Goal: Task Accomplishment & Management: Use online tool/utility

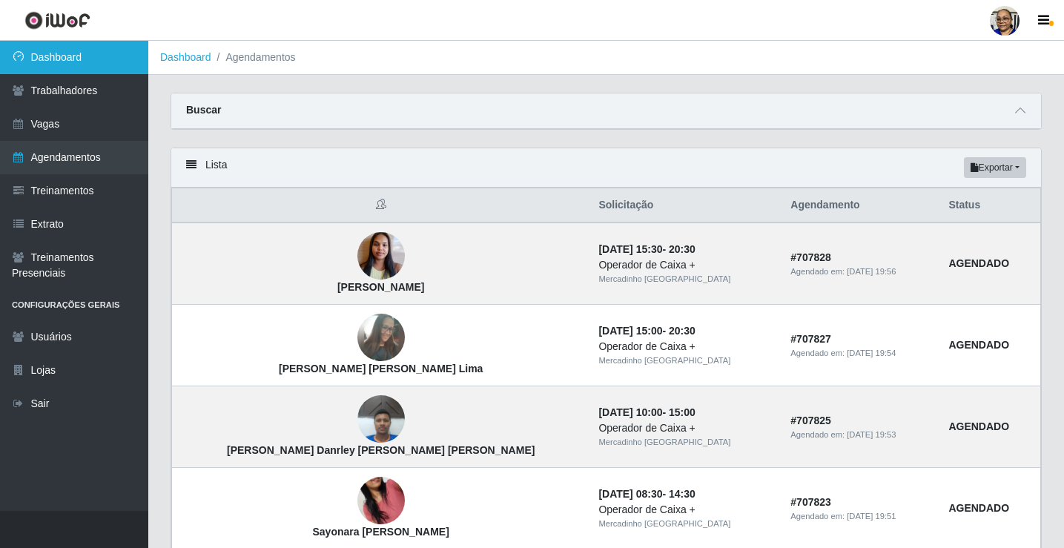
click at [104, 61] on link "Dashboard" at bounding box center [74, 57] width 148 height 33
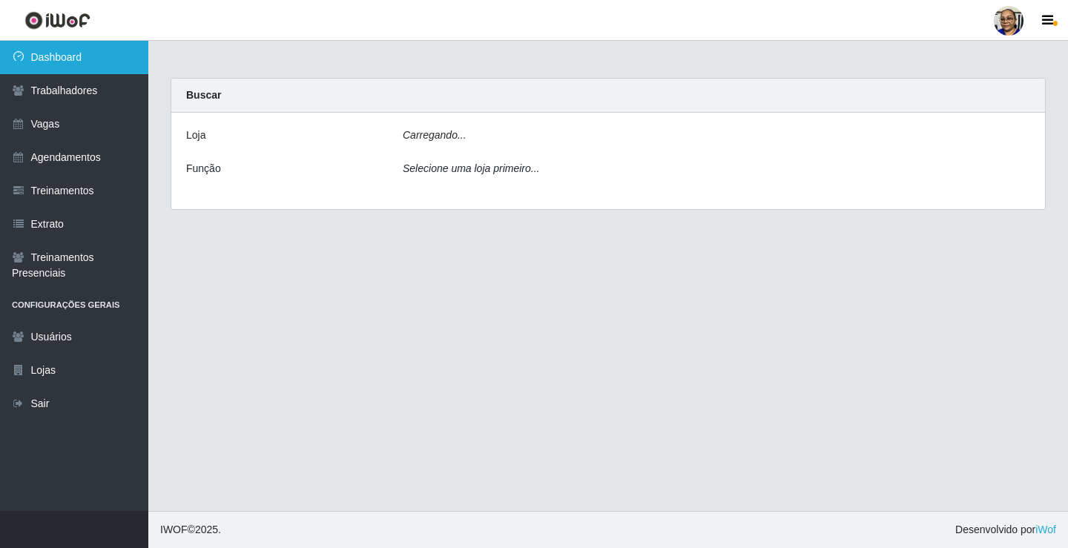
click at [104, 61] on link "Dashboard" at bounding box center [74, 57] width 148 height 33
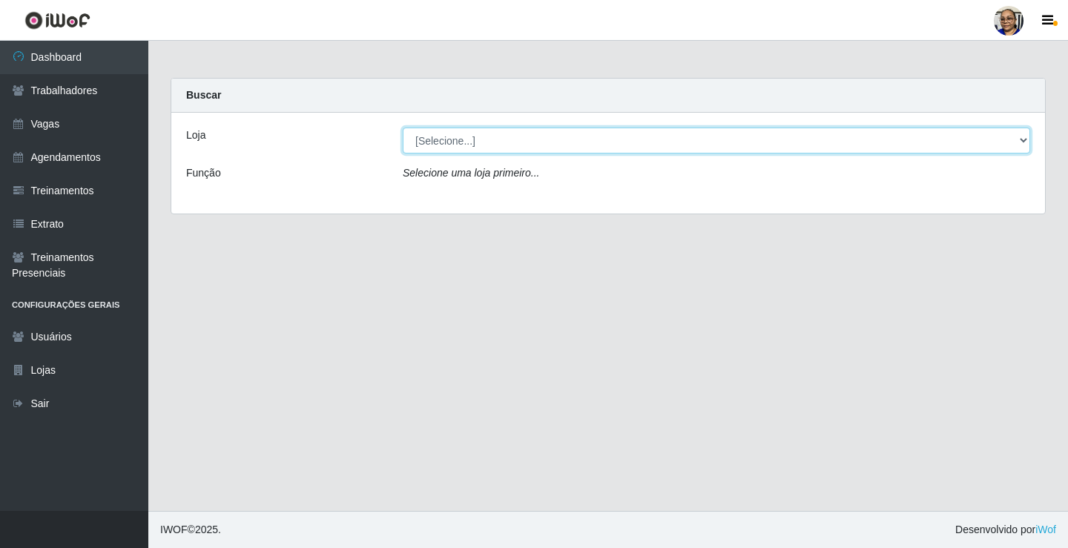
click at [1021, 138] on select "[Selecione...] Mercadinho [GEOGRAPHIC_DATA]" at bounding box center [716, 141] width 627 height 26
select select "345"
click at [403, 128] on select "[Selecione...] Mercadinho [GEOGRAPHIC_DATA]" at bounding box center [716, 141] width 627 height 26
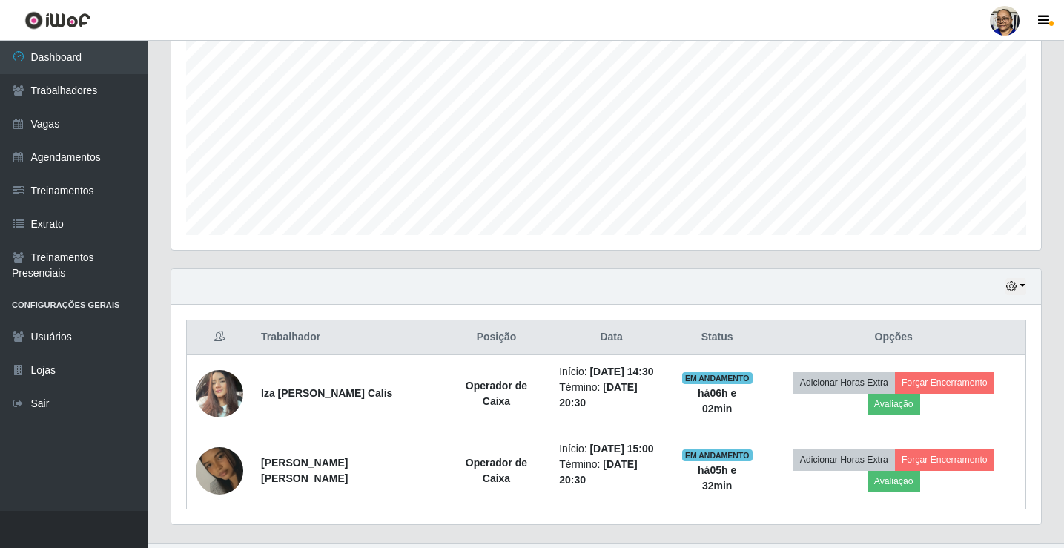
scroll to position [305, 0]
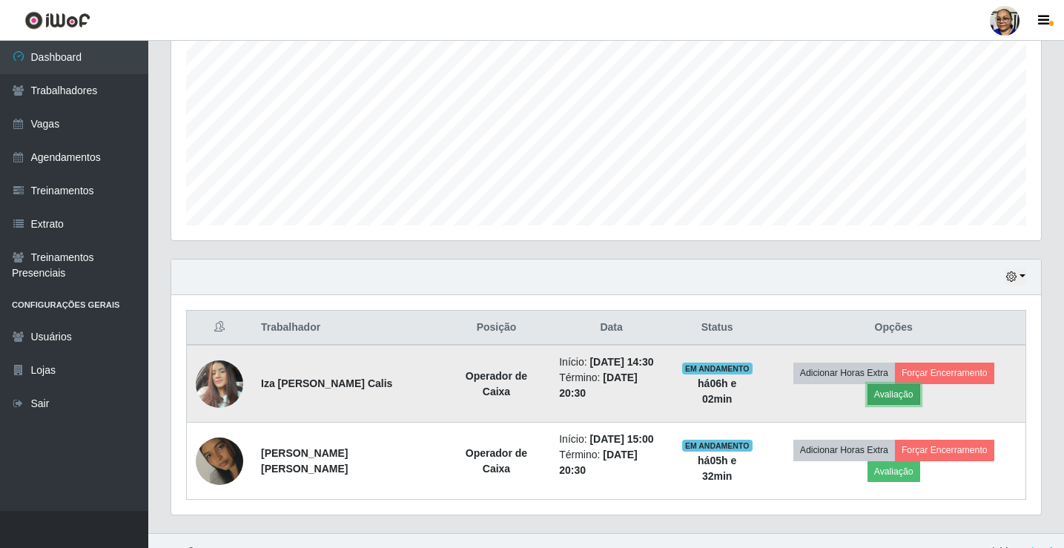
click at [920, 384] on button "Avaliação" at bounding box center [893, 394] width 53 height 21
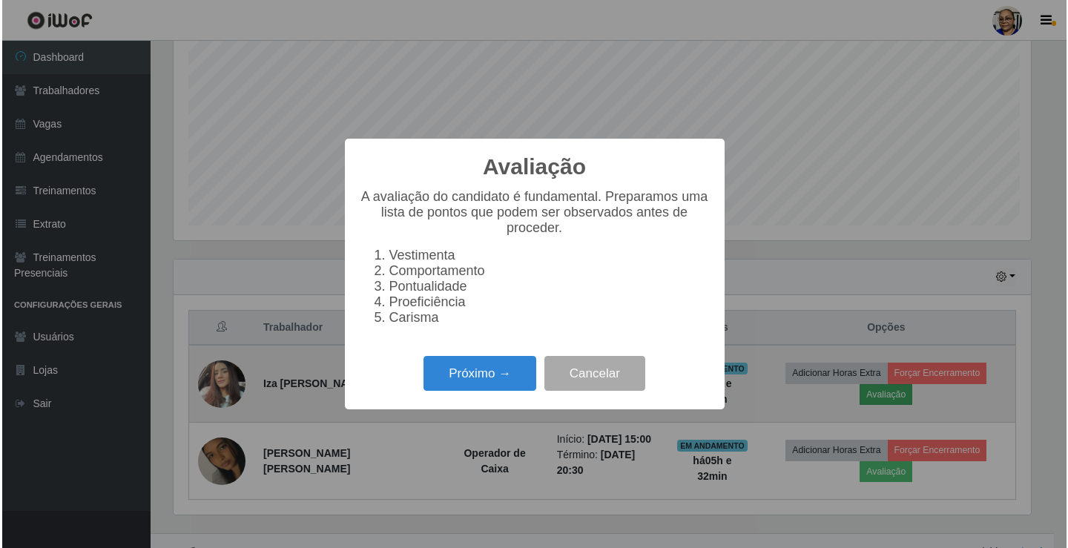
scroll to position [308, 861]
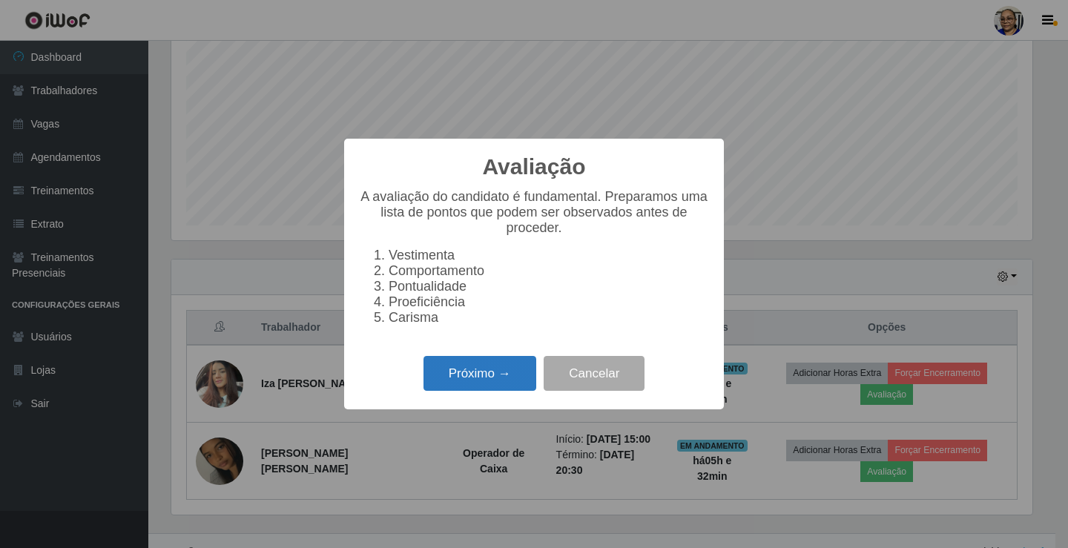
click at [486, 381] on button "Próximo →" at bounding box center [479, 373] width 113 height 35
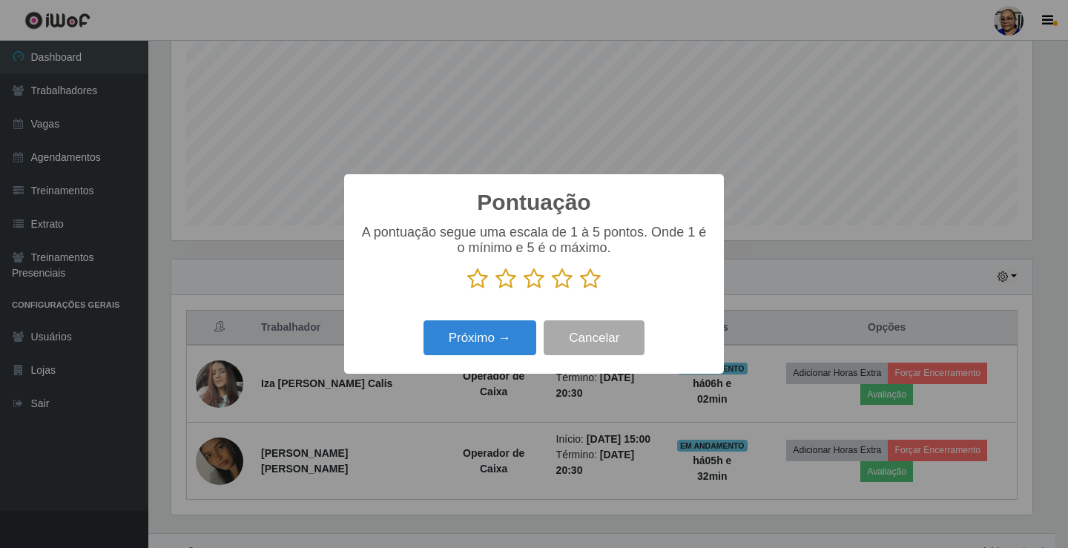
scroll to position [741030, 740477]
click at [592, 279] on icon at bounding box center [590, 279] width 21 height 22
click at [580, 290] on input "radio" at bounding box center [580, 290] width 0 height 0
click at [505, 340] on button "Próximo →" at bounding box center [479, 337] width 113 height 35
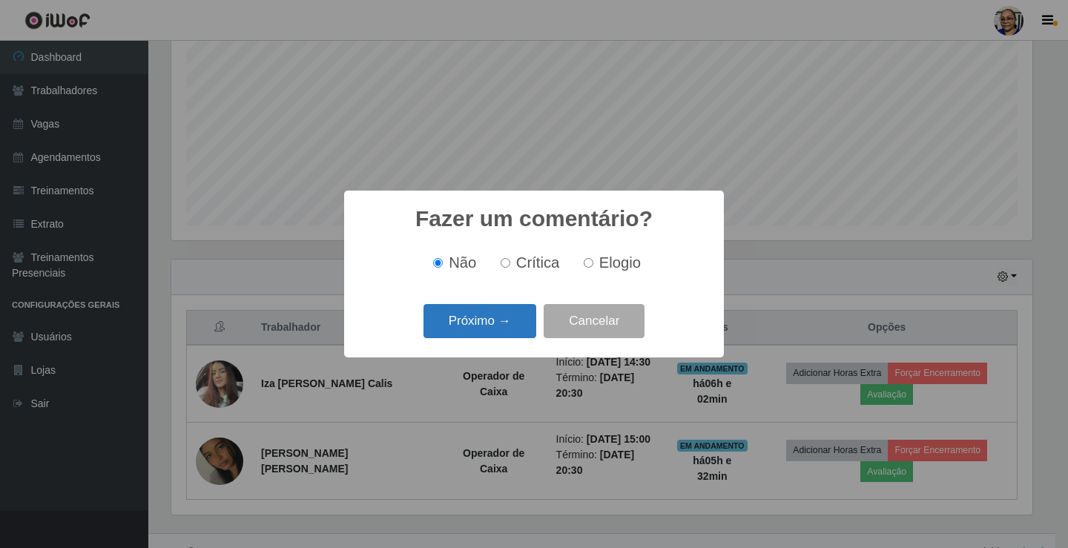
click at [502, 325] on button "Próximo →" at bounding box center [479, 321] width 113 height 35
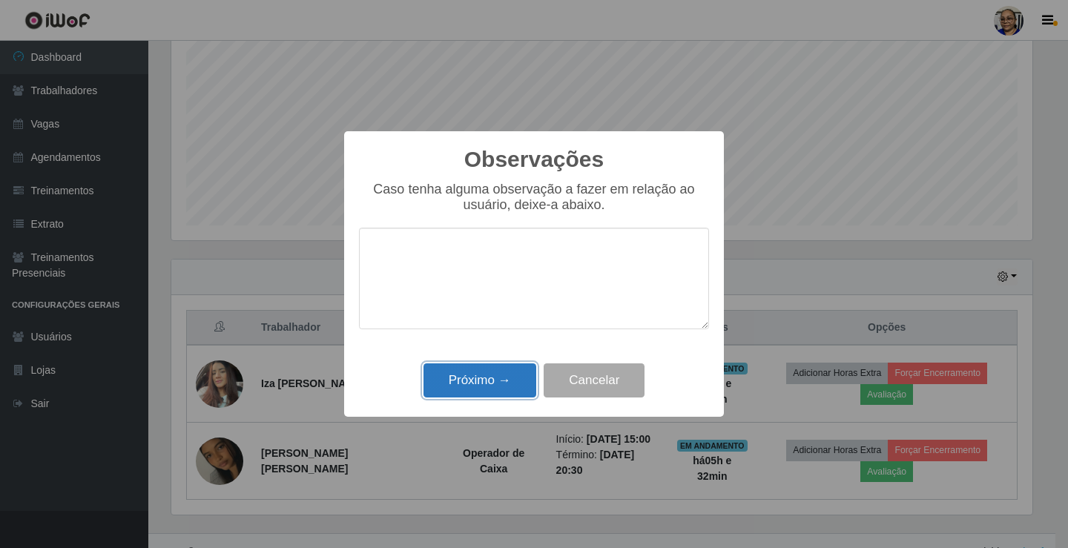
click at [494, 375] on button "Próximo →" at bounding box center [479, 380] width 113 height 35
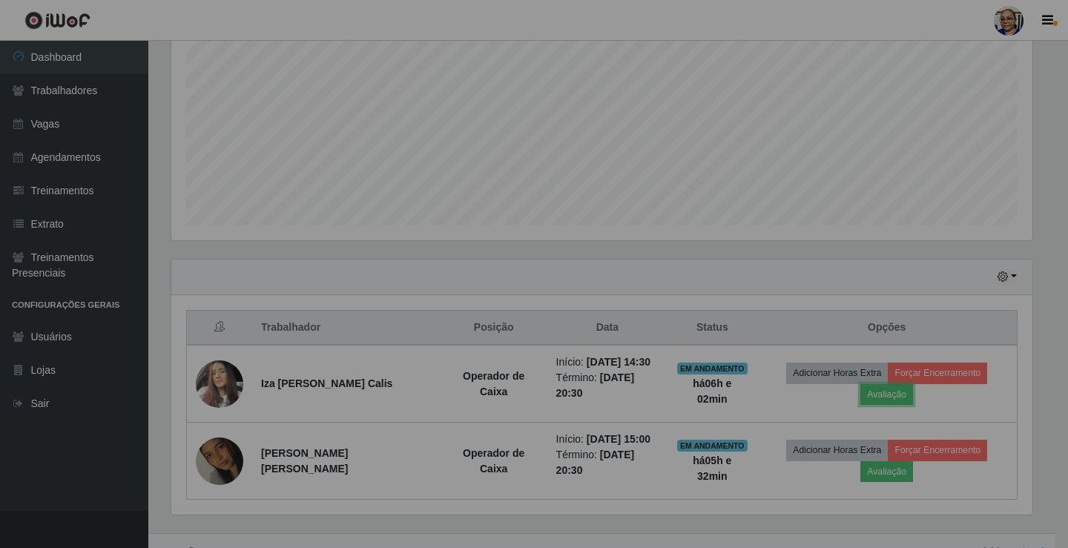
scroll to position [308, 870]
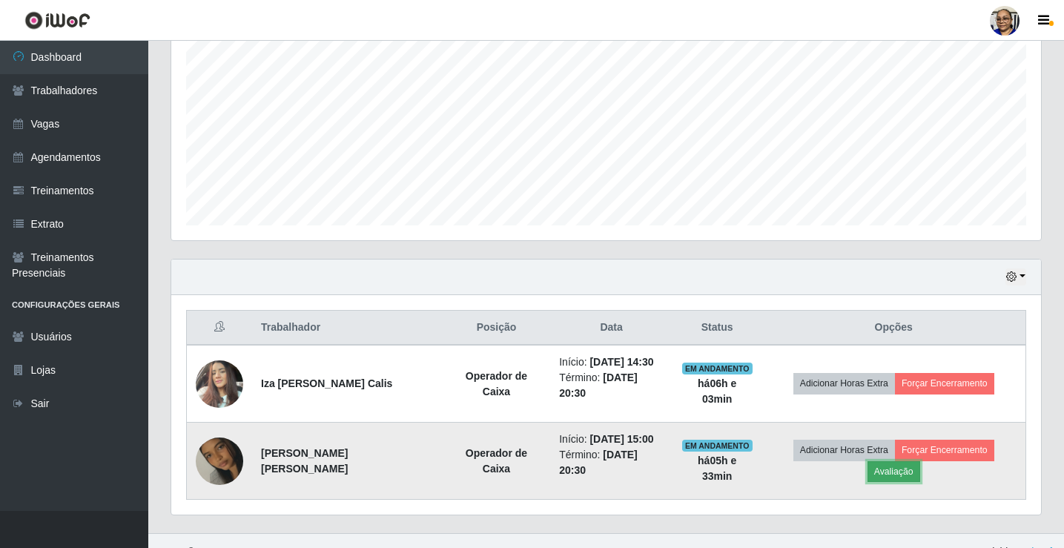
click at [920, 461] on button "Avaliação" at bounding box center [893, 471] width 53 height 21
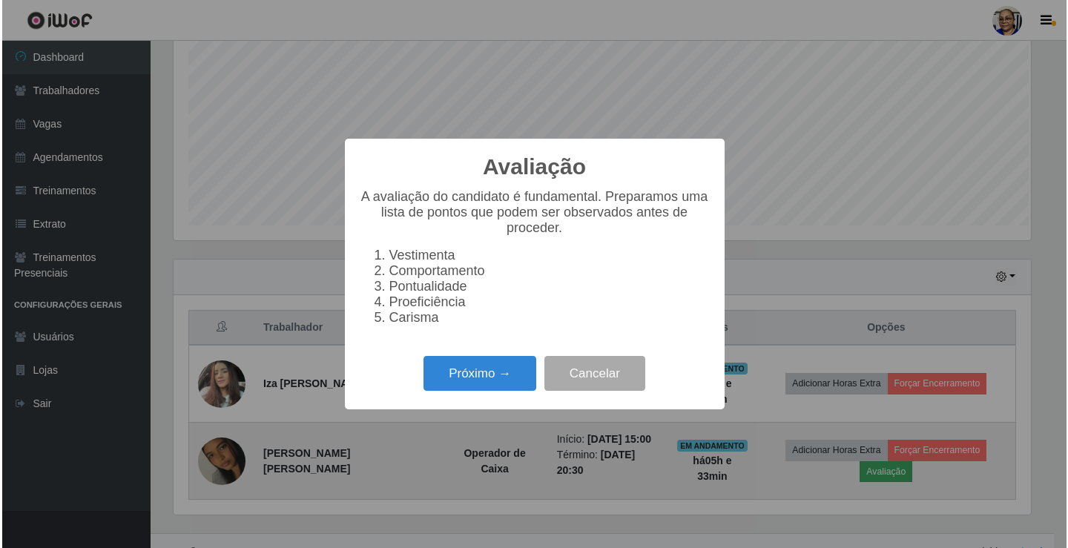
scroll to position [308, 861]
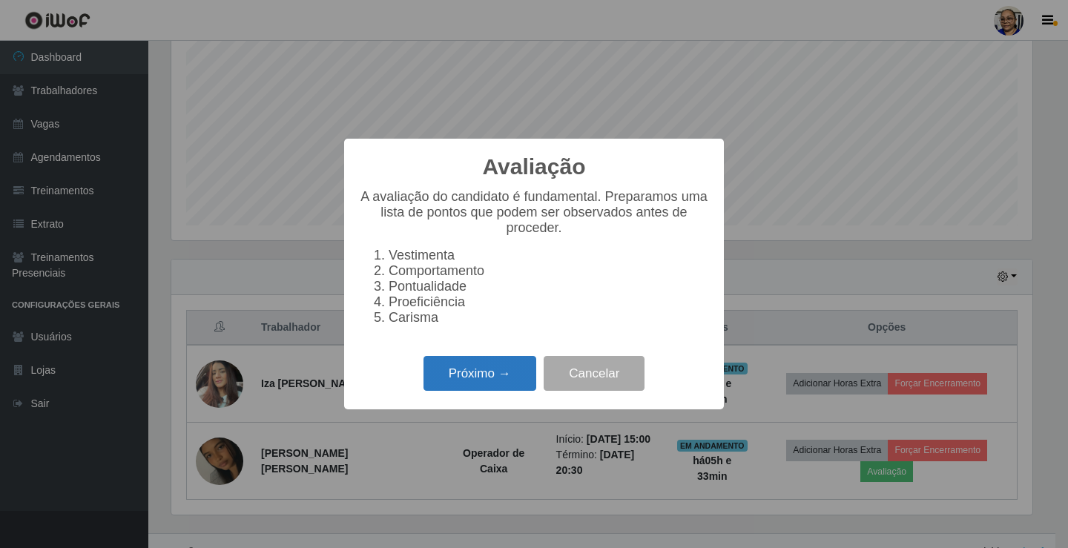
click at [484, 383] on button "Próximo →" at bounding box center [479, 373] width 113 height 35
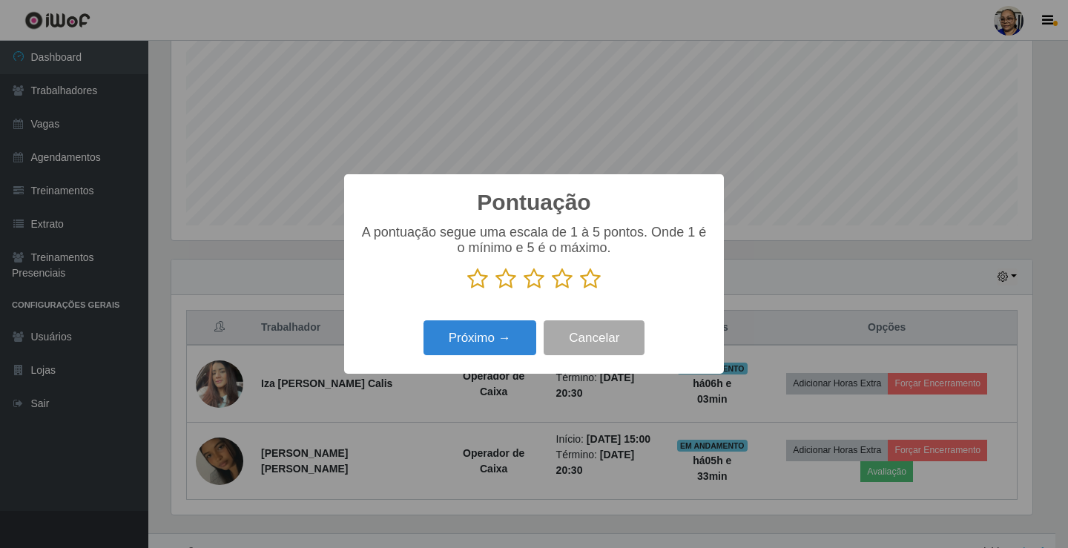
click at [595, 282] on icon at bounding box center [590, 279] width 21 height 22
click at [580, 290] on input "radio" at bounding box center [580, 290] width 0 height 0
click at [504, 347] on button "Próximo →" at bounding box center [479, 337] width 113 height 35
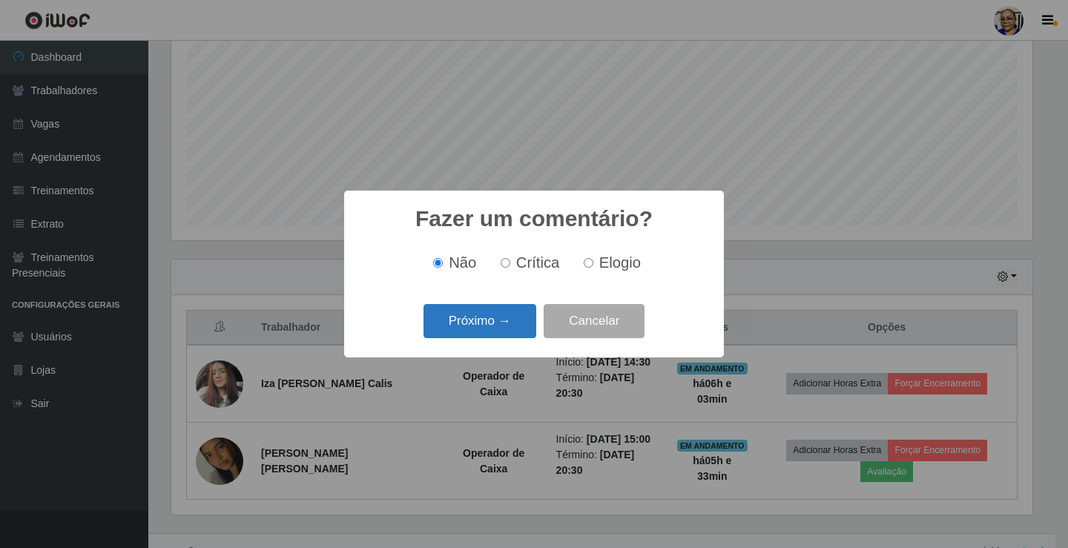
click at [529, 317] on button "Próximo →" at bounding box center [479, 321] width 113 height 35
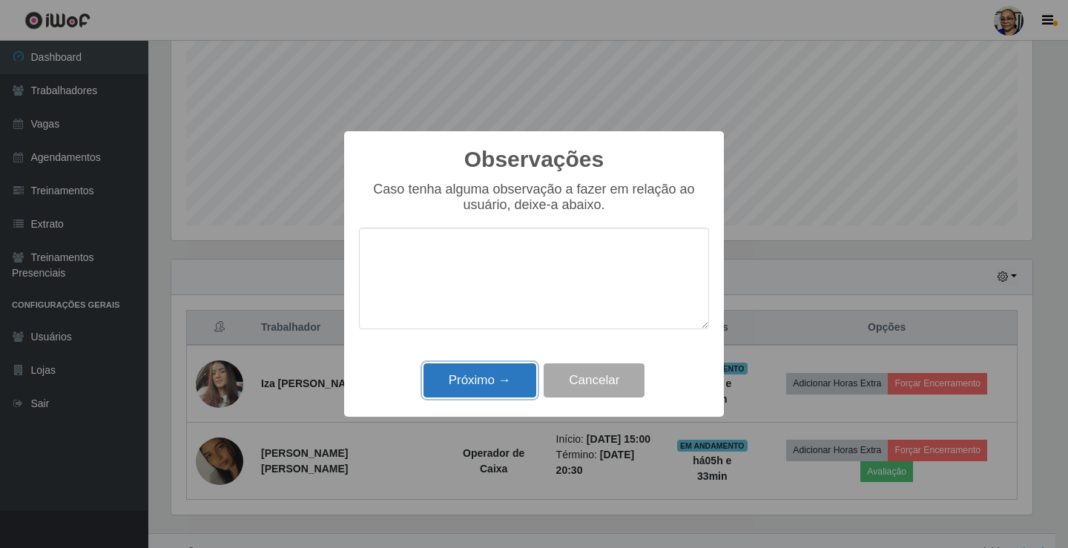
click at [497, 372] on button "Próximo →" at bounding box center [479, 380] width 113 height 35
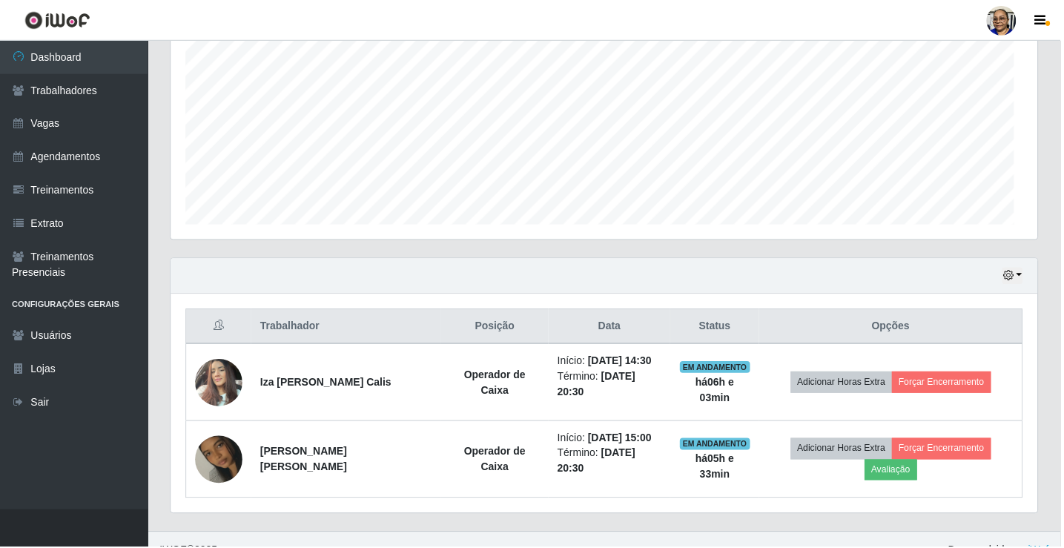
scroll to position [308, 870]
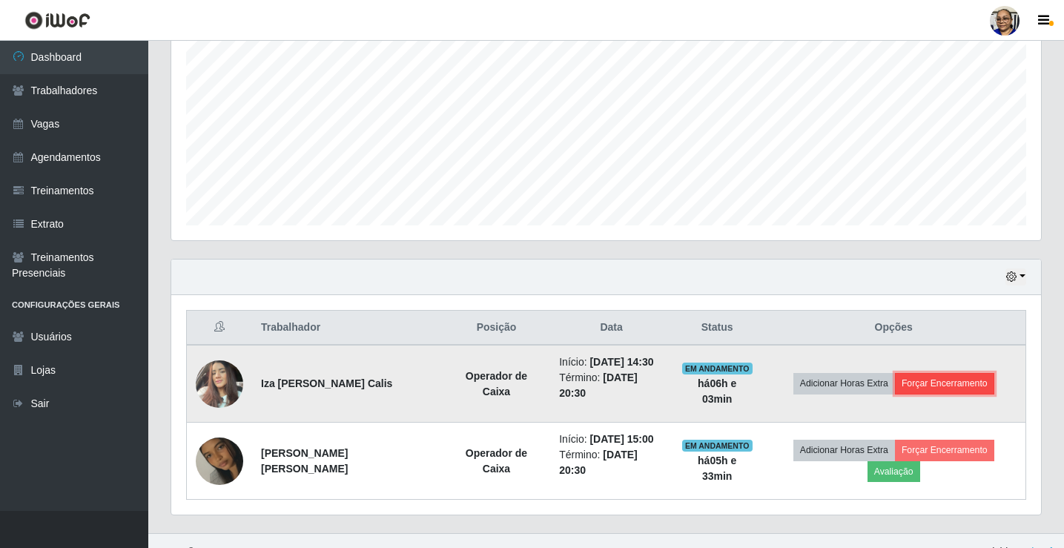
click at [945, 380] on button "Forçar Encerramento" at bounding box center [944, 383] width 99 height 21
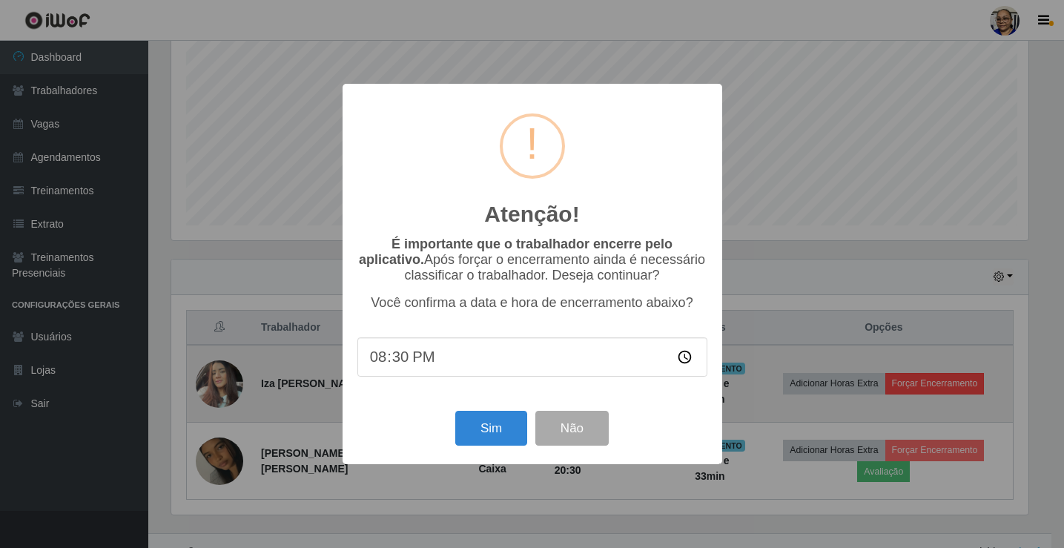
scroll to position [308, 861]
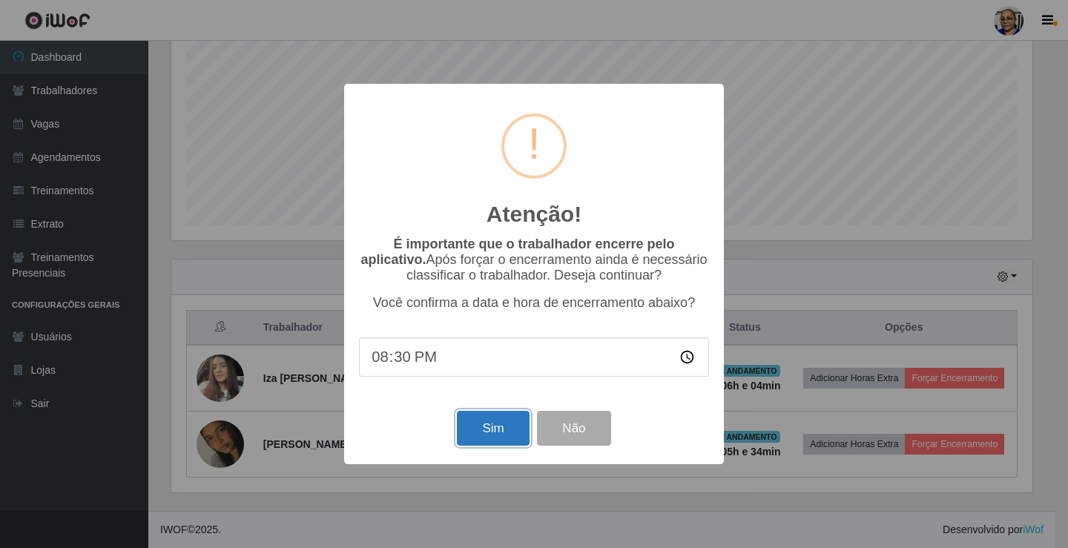
click at [470, 428] on button "Sim" at bounding box center [493, 428] width 72 height 35
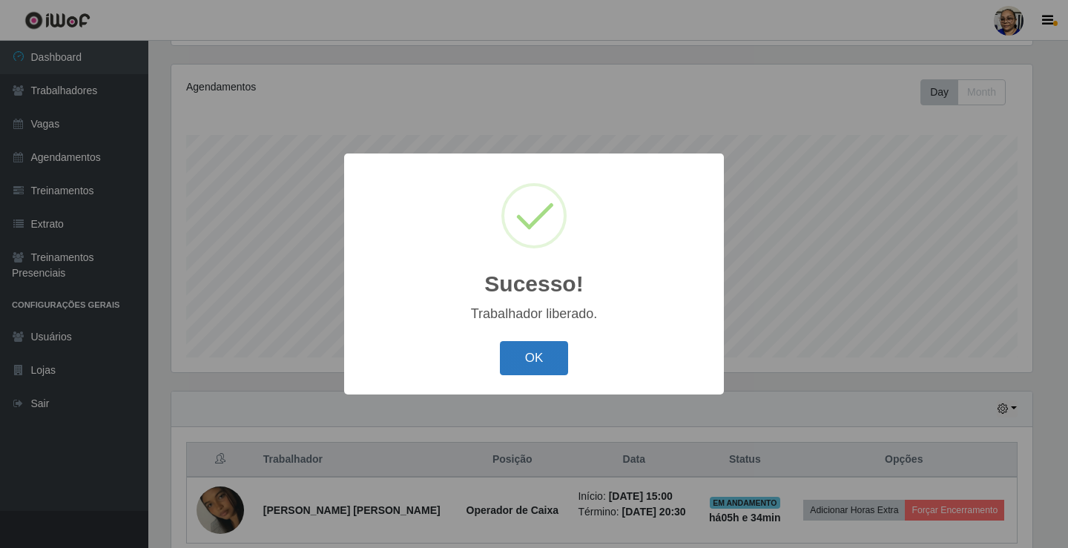
click at [535, 352] on button "OK" at bounding box center [534, 358] width 69 height 35
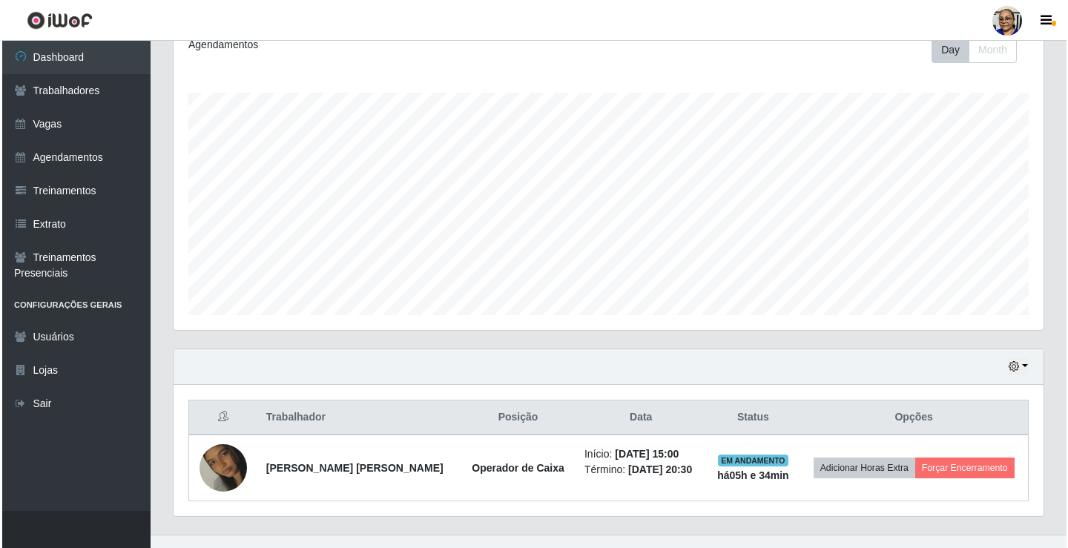
scroll to position [239, 0]
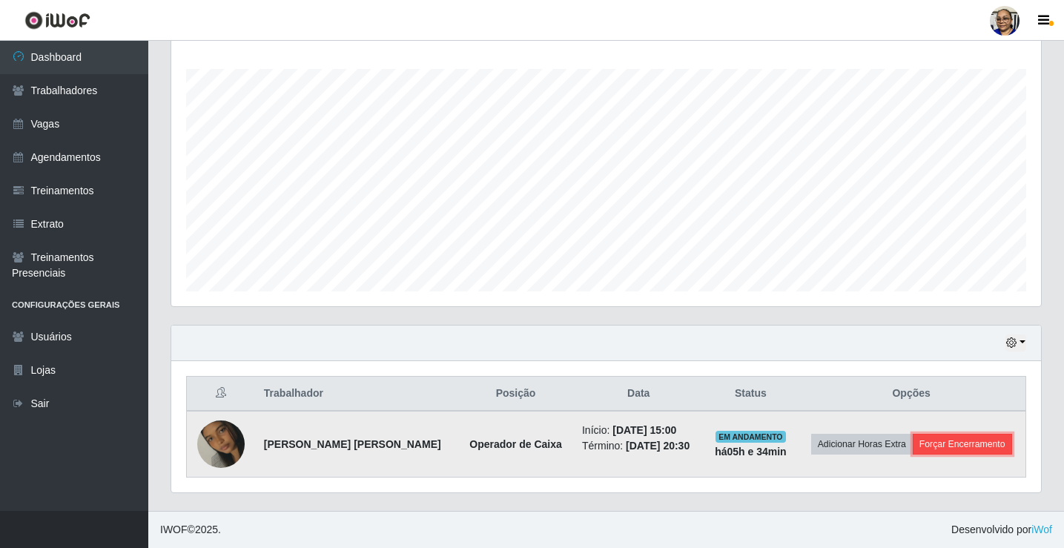
click at [953, 445] on button "Forçar Encerramento" at bounding box center [962, 444] width 99 height 21
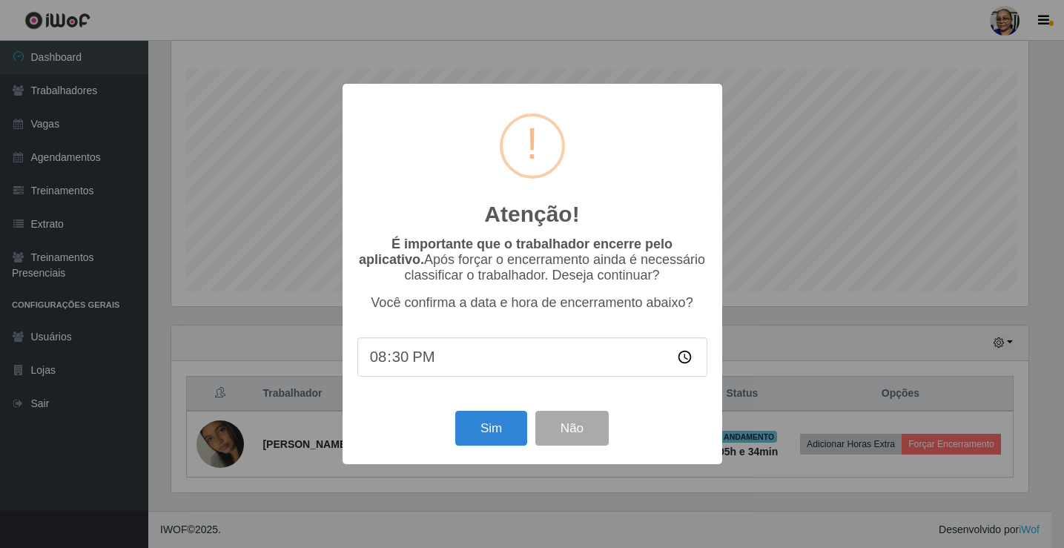
scroll to position [308, 861]
click at [472, 424] on button "Sim" at bounding box center [493, 428] width 72 height 35
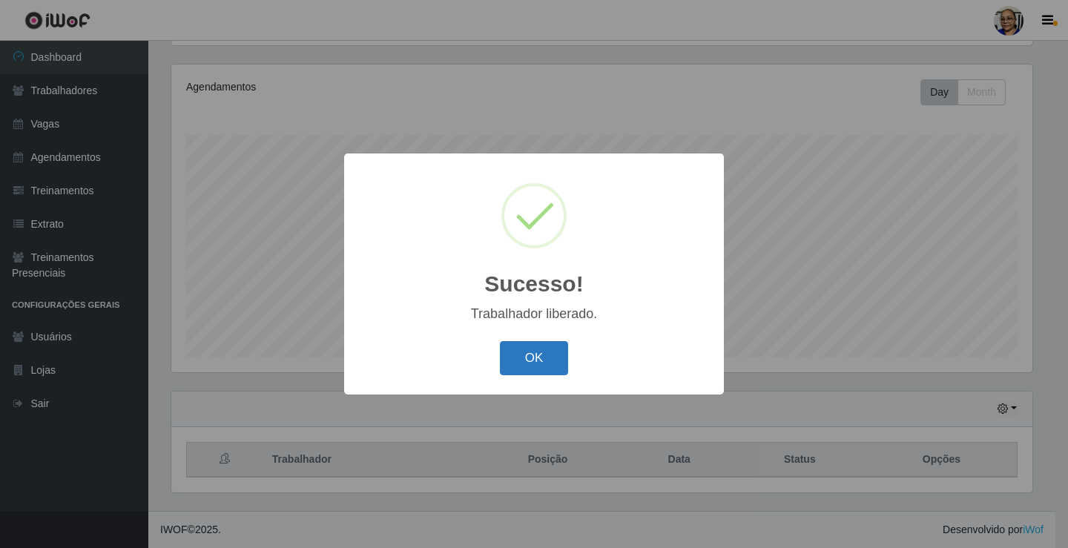
click at [539, 356] on button "OK" at bounding box center [534, 358] width 69 height 35
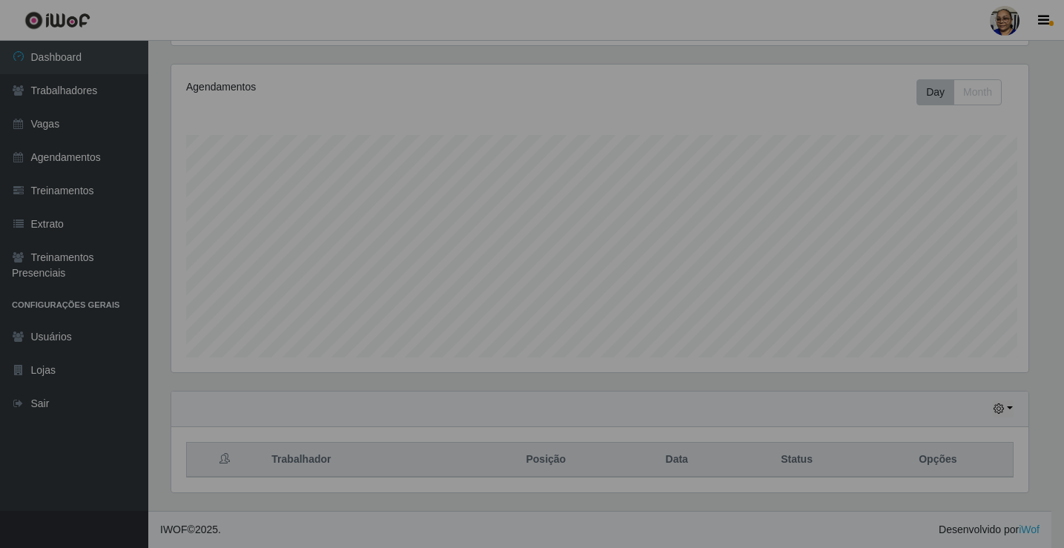
scroll to position [308, 870]
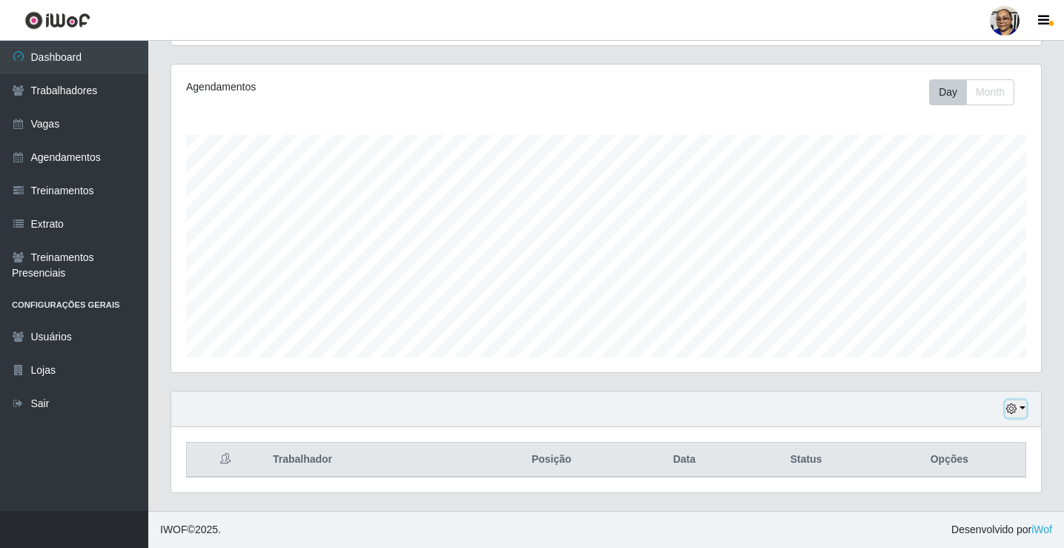
click at [1022, 408] on button "button" at bounding box center [1015, 408] width 21 height 17
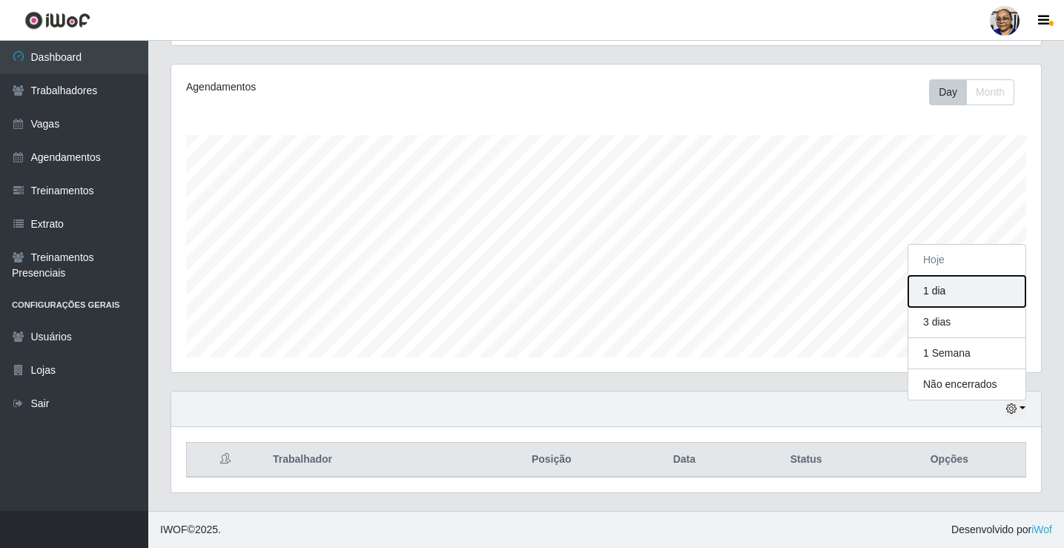
click at [958, 290] on button "1 dia" at bounding box center [966, 291] width 117 height 31
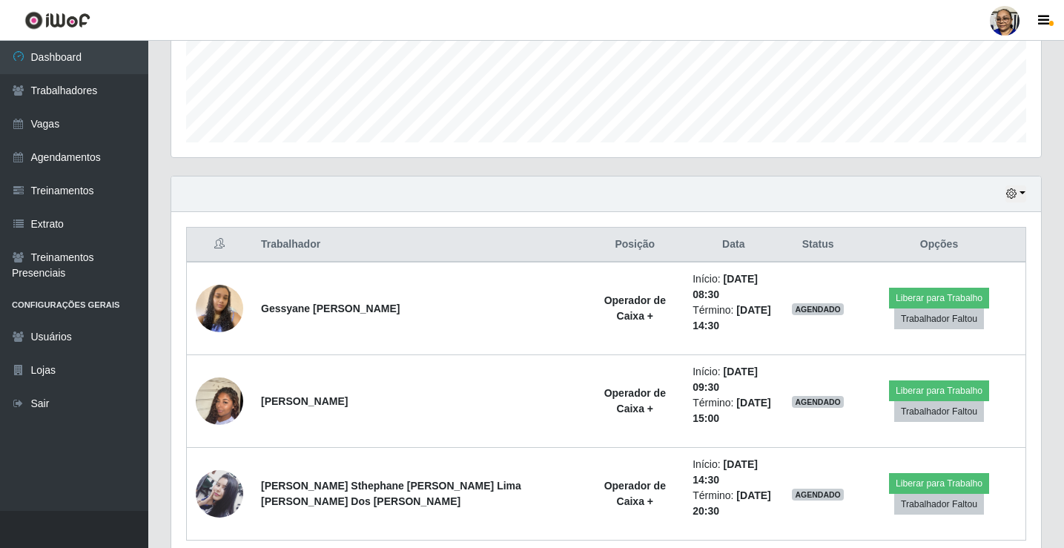
scroll to position [395, 0]
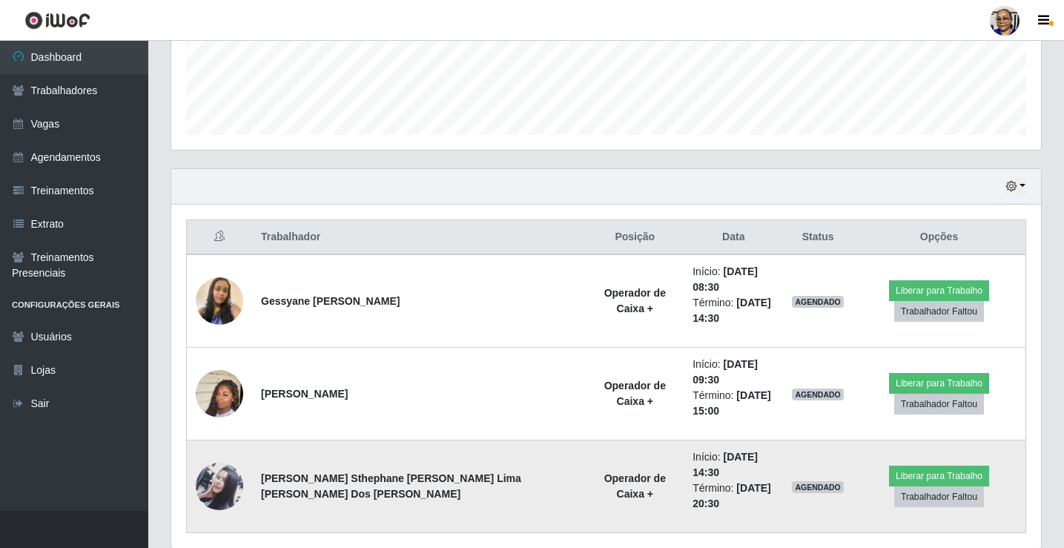
click at [217, 448] on img at bounding box center [219, 486] width 47 height 79
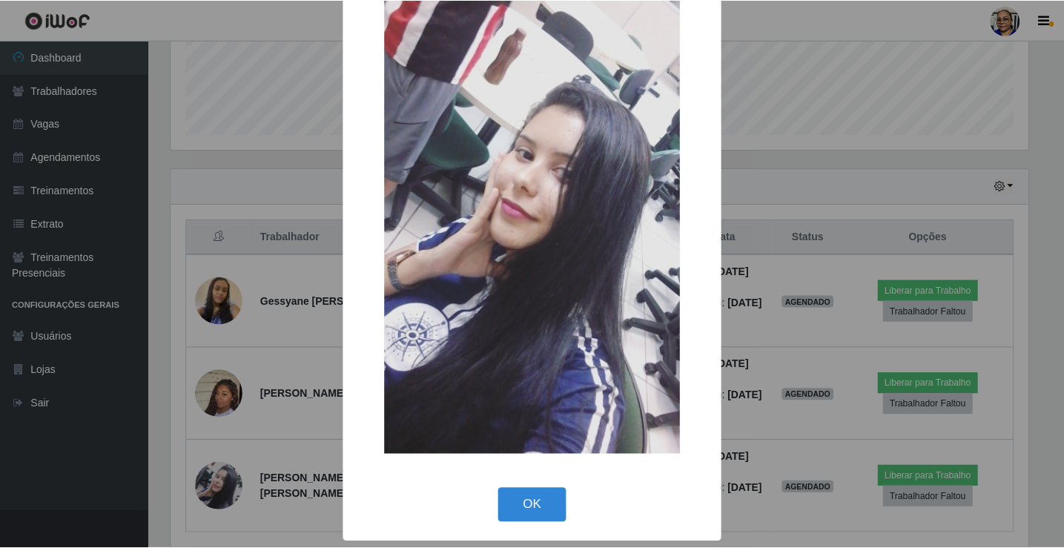
scroll to position [0, 0]
click at [525, 501] on button "OK" at bounding box center [534, 505] width 69 height 35
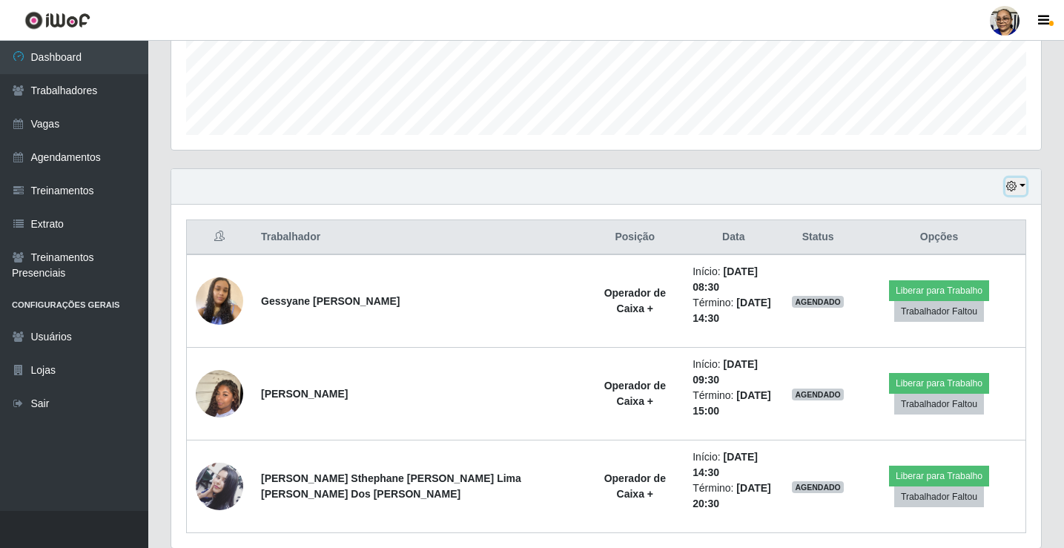
click at [1021, 185] on button "button" at bounding box center [1015, 186] width 21 height 17
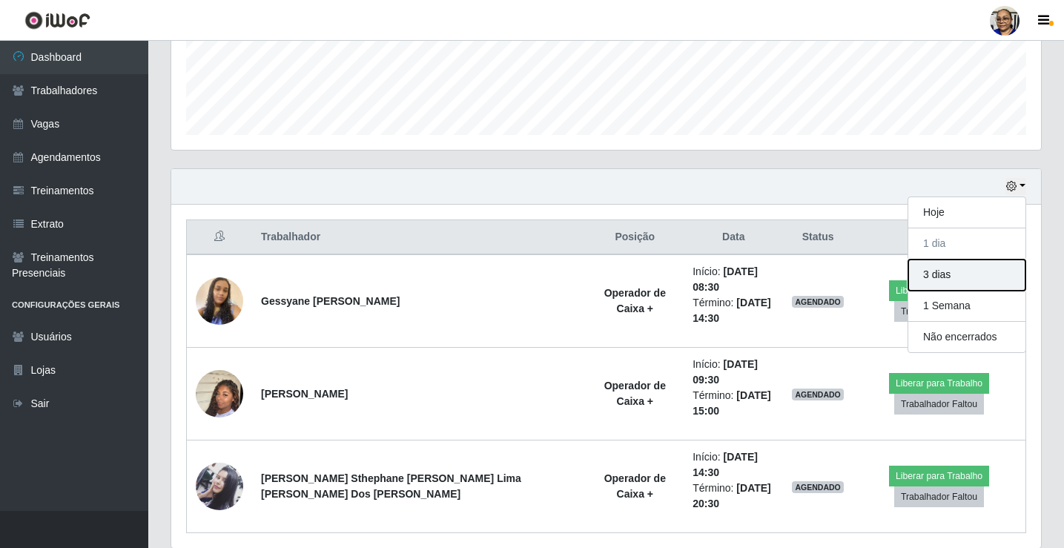
click at [990, 285] on button "3 dias" at bounding box center [966, 274] width 117 height 31
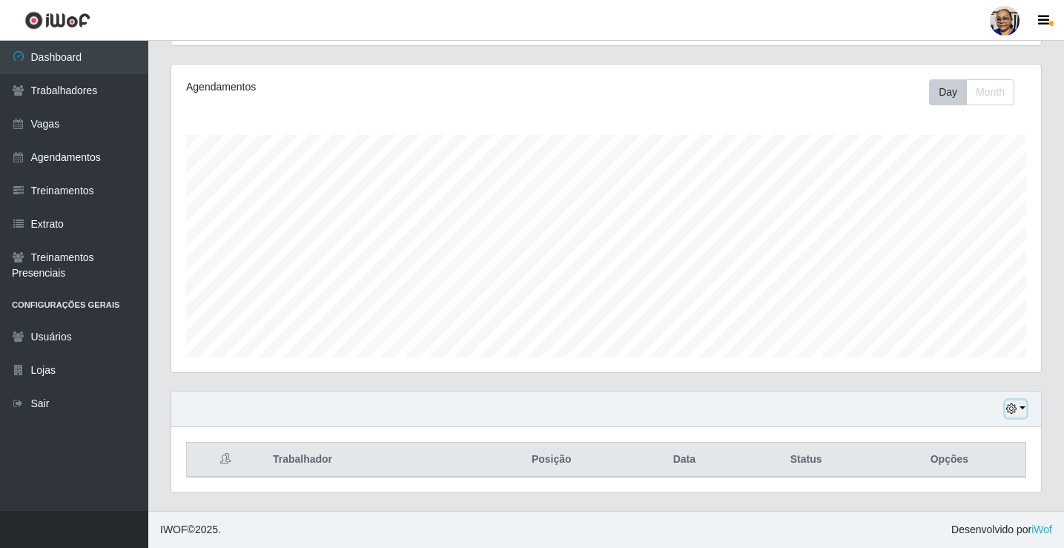
click at [1024, 412] on button "button" at bounding box center [1015, 408] width 21 height 17
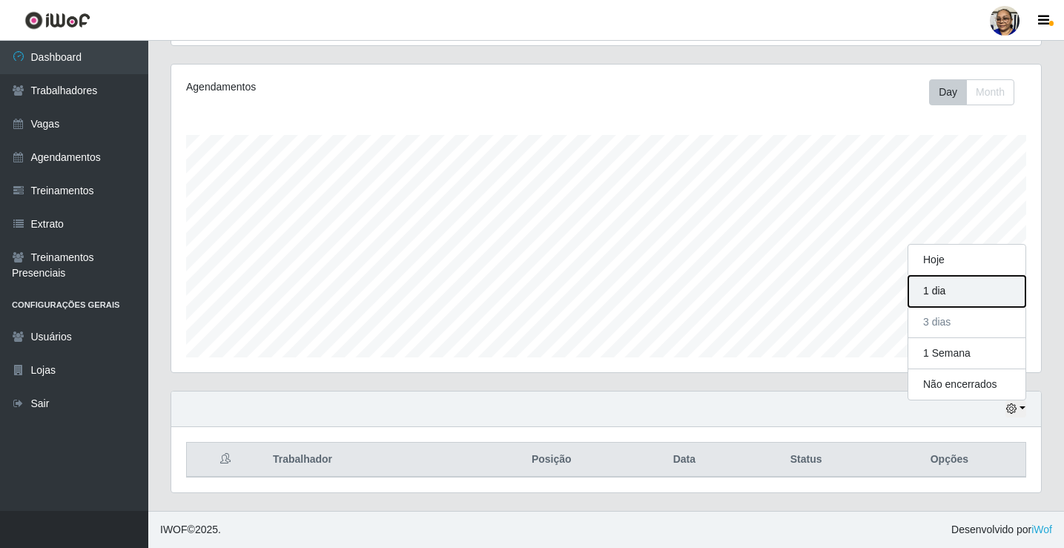
click at [949, 293] on button "1 dia" at bounding box center [966, 291] width 117 height 31
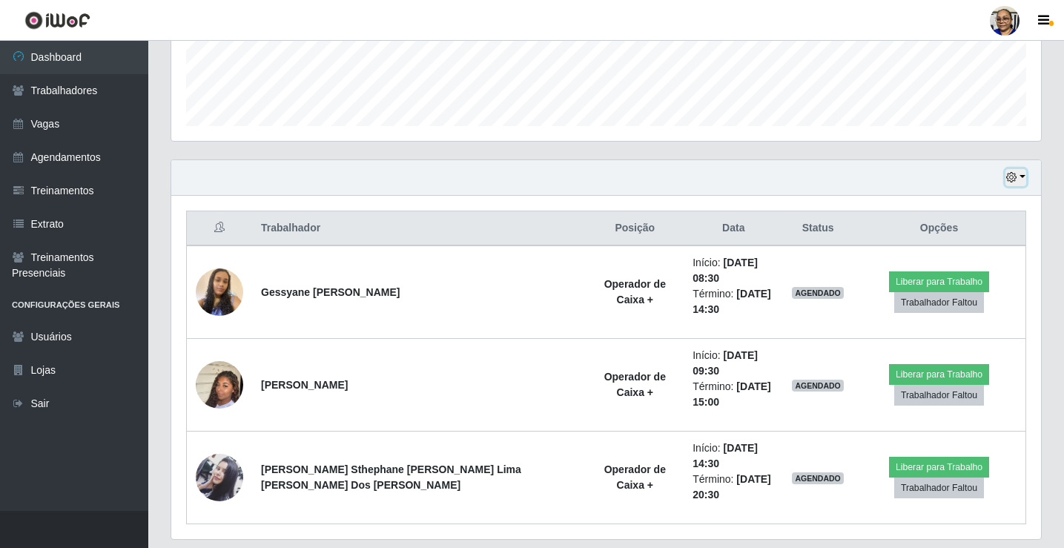
click at [1022, 178] on button "button" at bounding box center [1015, 177] width 21 height 17
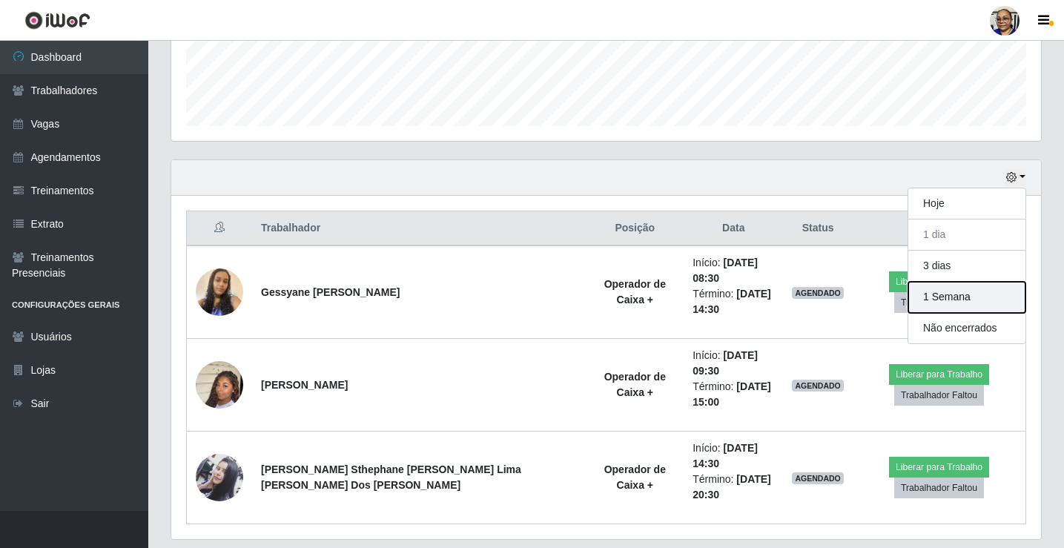
click at [990, 294] on button "1 Semana" at bounding box center [966, 297] width 117 height 31
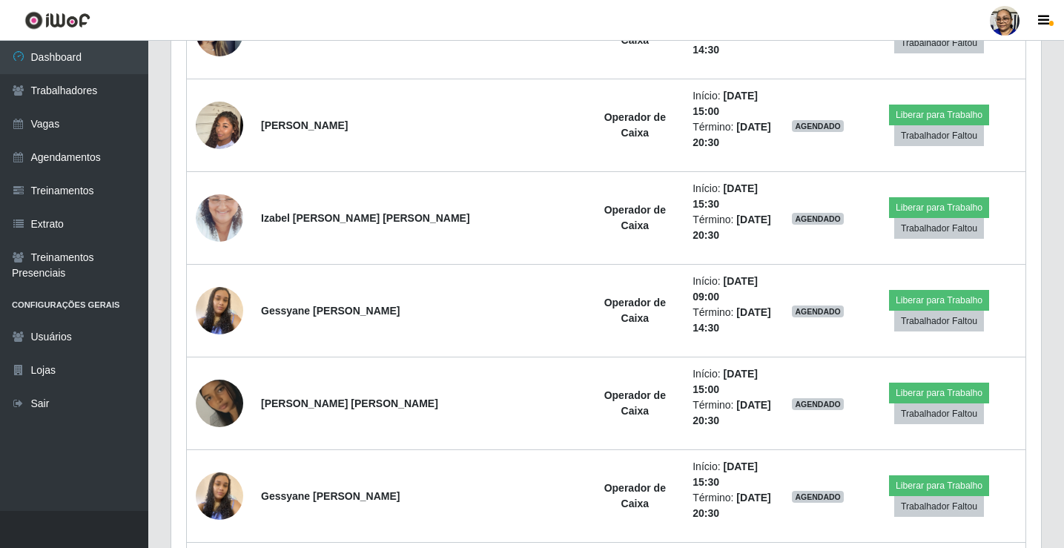
scroll to position [173, 0]
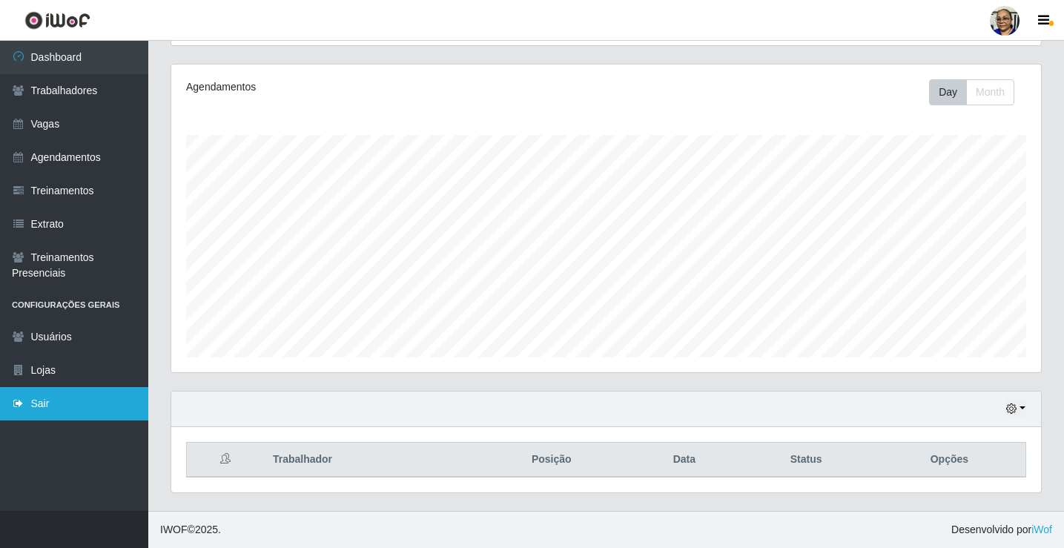
click at [47, 405] on link "Sair" at bounding box center [74, 403] width 148 height 33
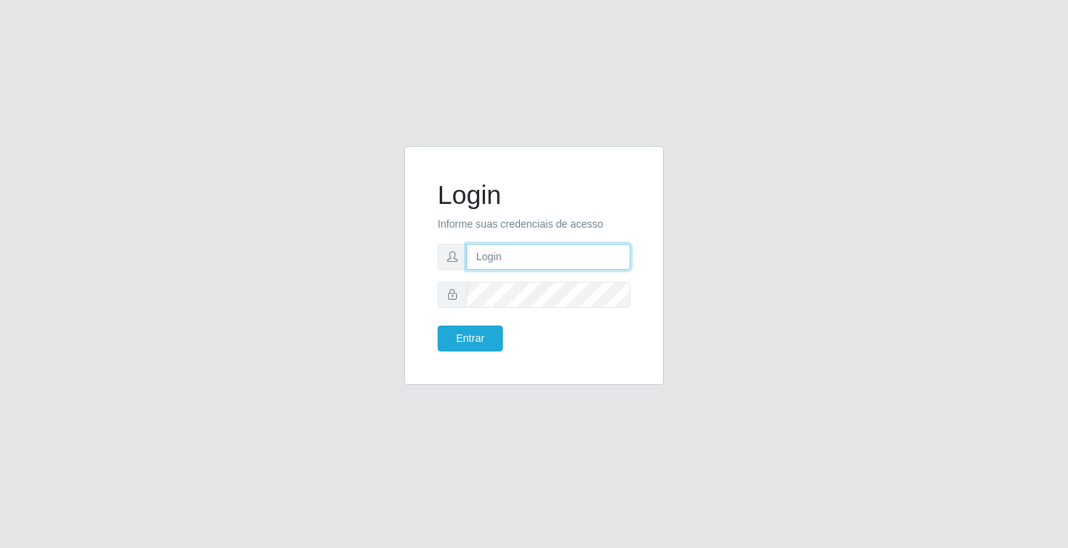
type input "[EMAIL_ADDRESS][DOMAIN_NAME]"
